Goal: Information Seeking & Learning: Learn about a topic

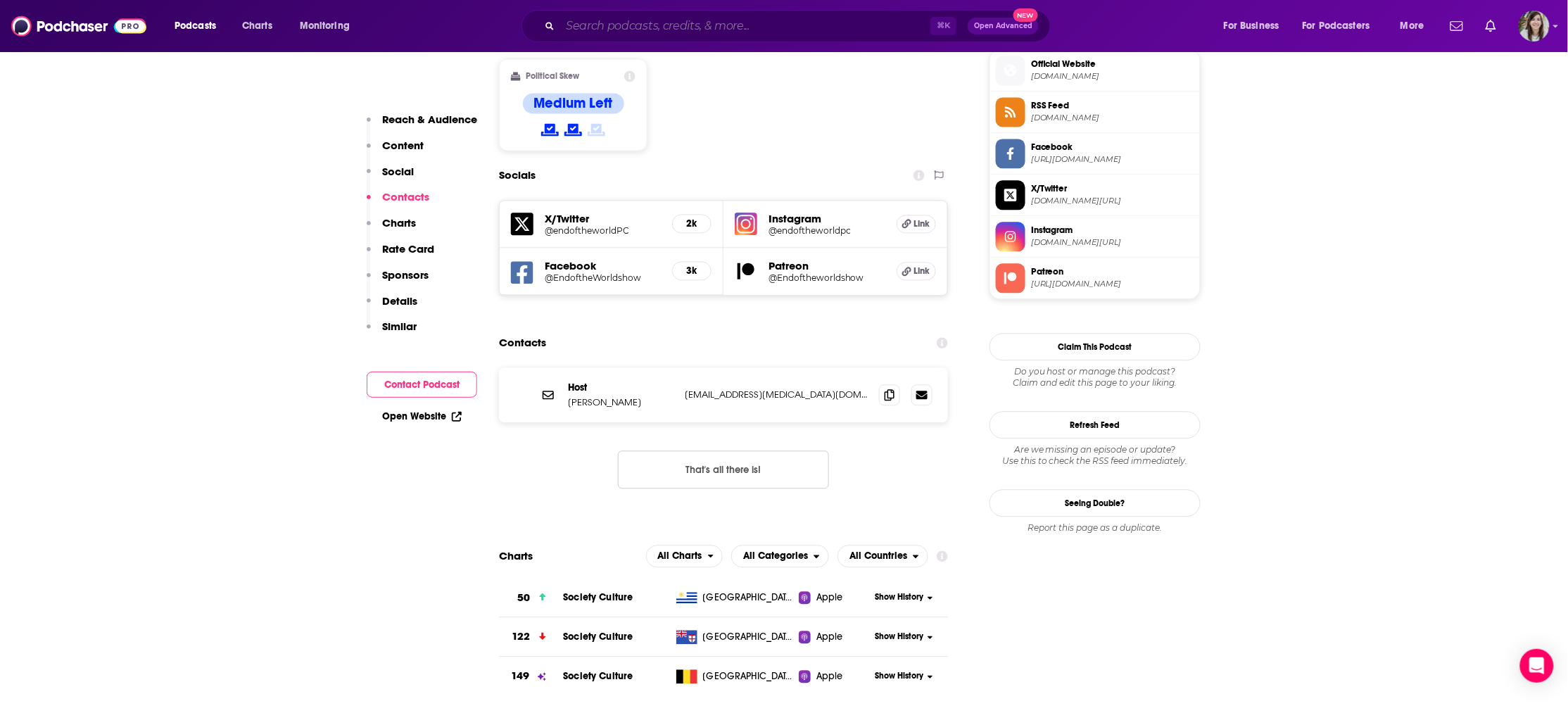
scroll to position [1145, 0]
click at [657, 31] on input "Search podcasts, credits, & more..." at bounding box center [745, 26] width 370 height 22
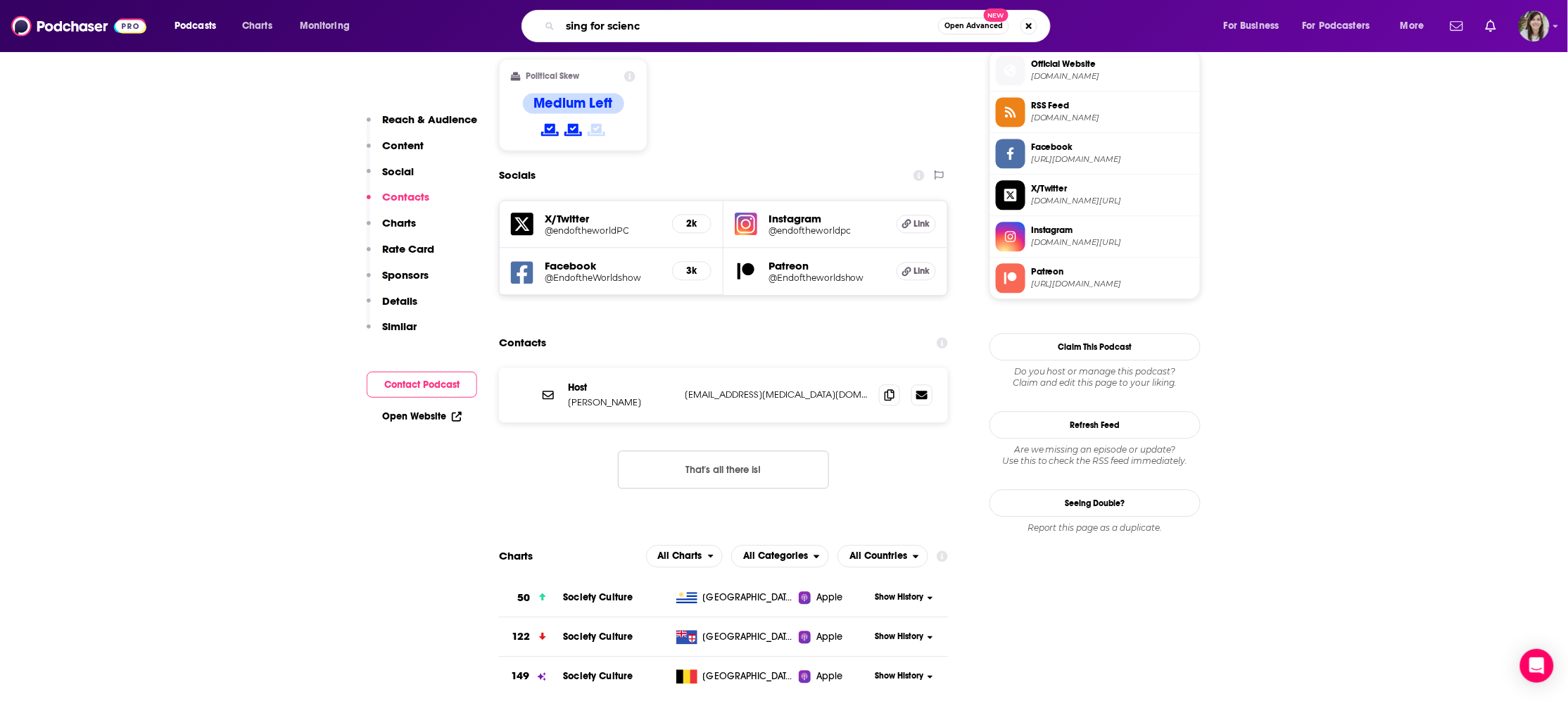
type input "sing for science"
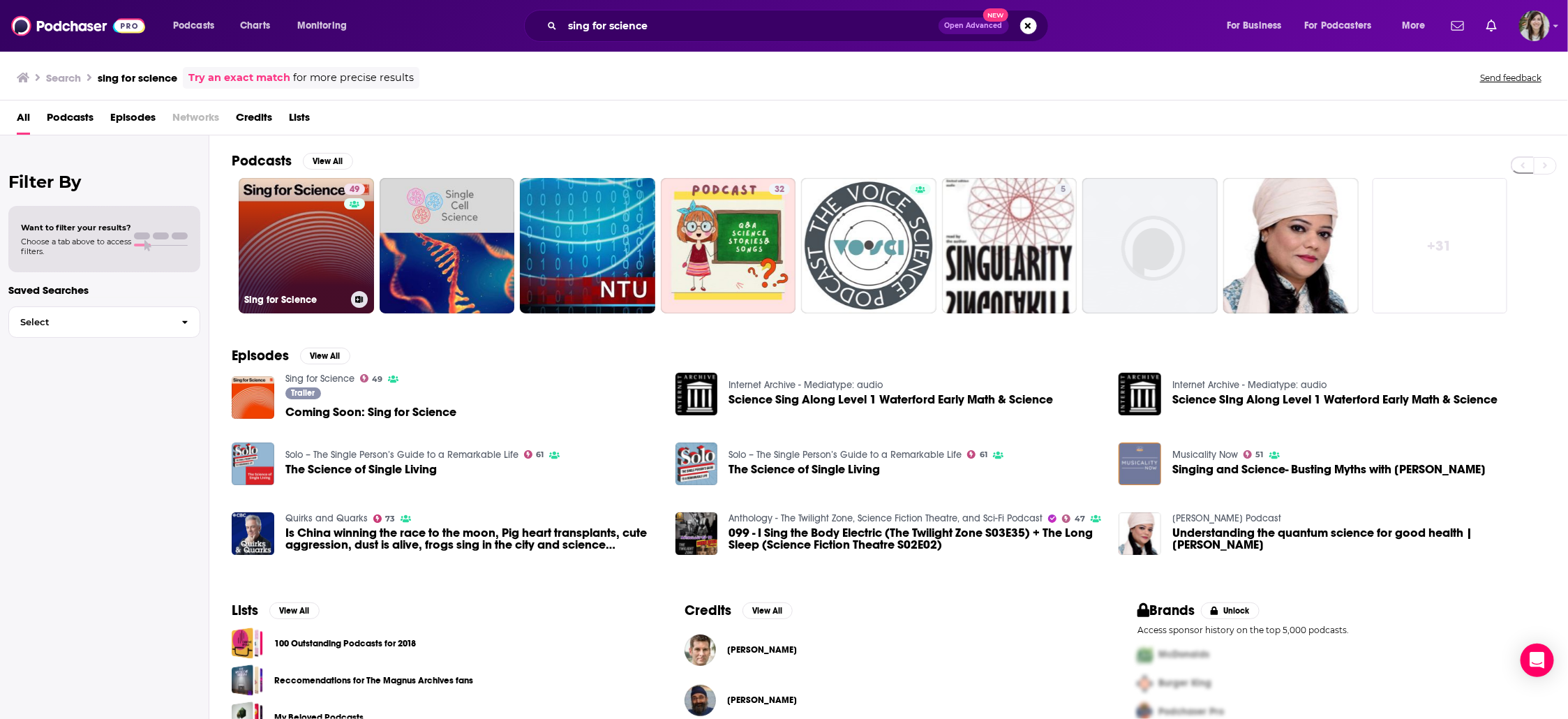
click at [293, 249] on link "49 Sing for Science" at bounding box center [306, 245] width 135 height 135
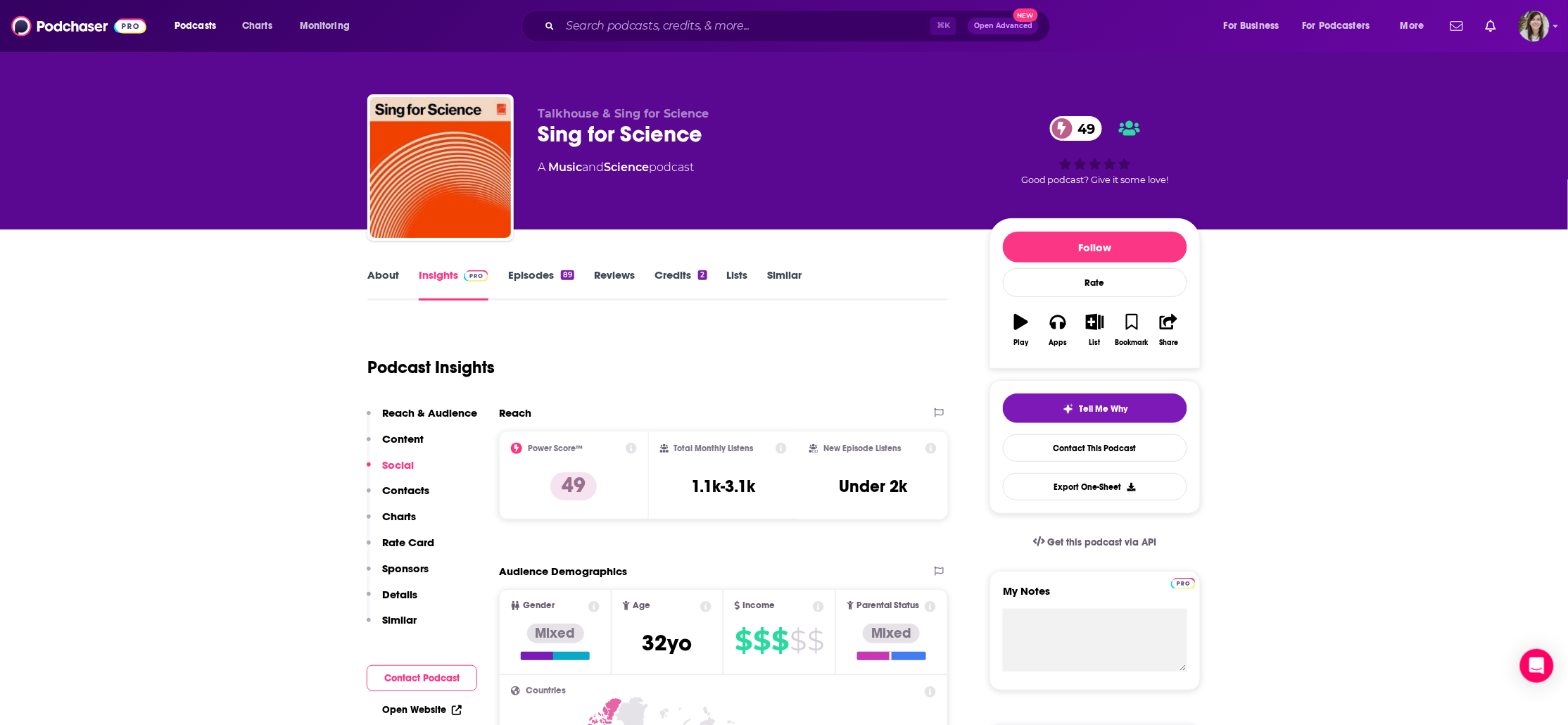
click at [519, 280] on link "Episodes 89" at bounding box center [541, 284] width 66 height 32
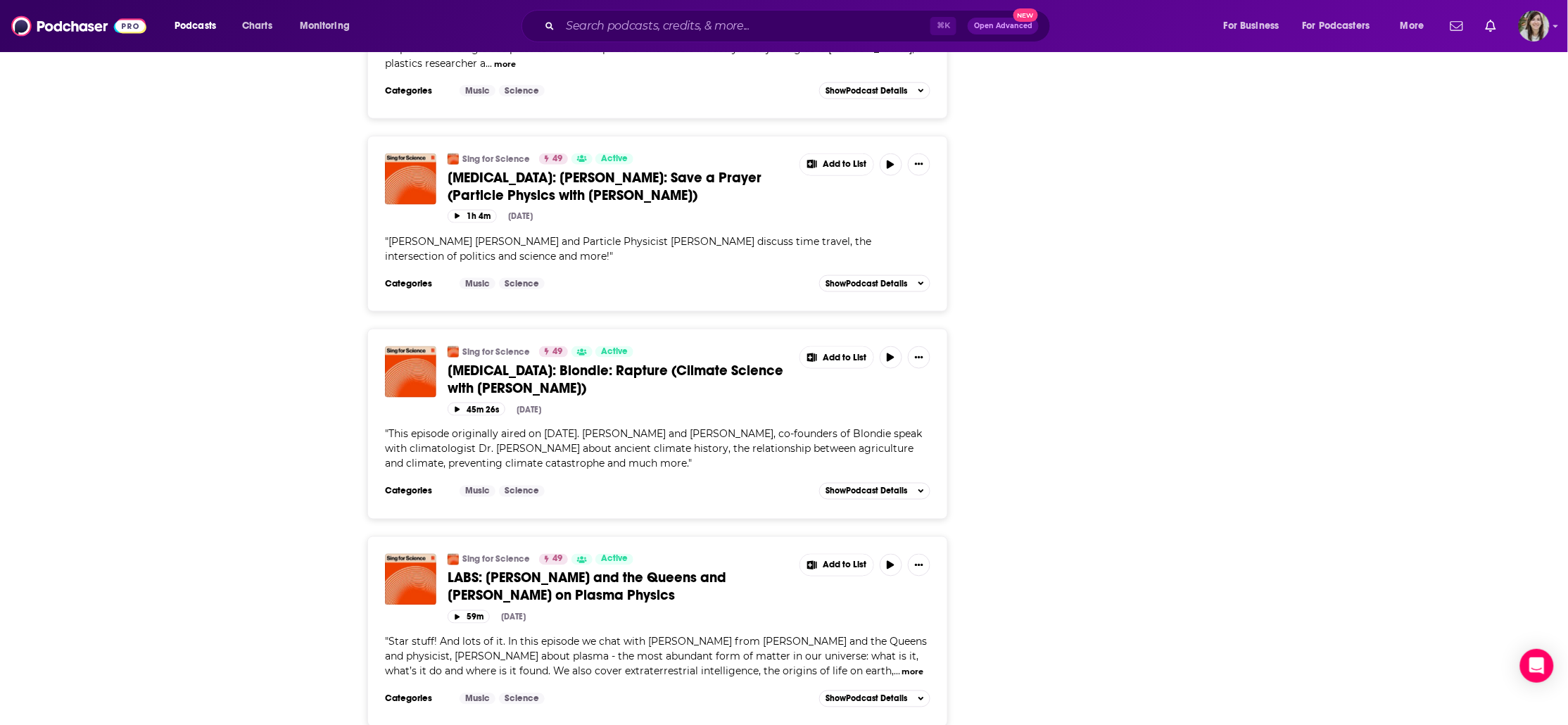
scroll to position [2929, 0]
